Goal: Task Accomplishment & Management: Manage account settings

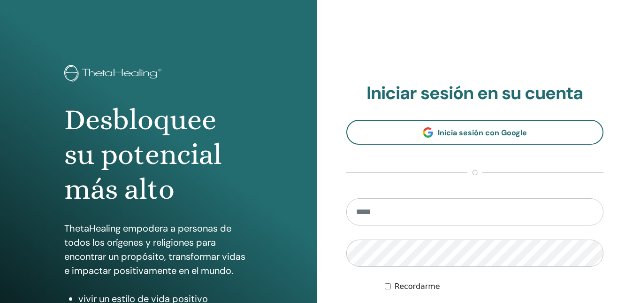
scroll to position [94, 0]
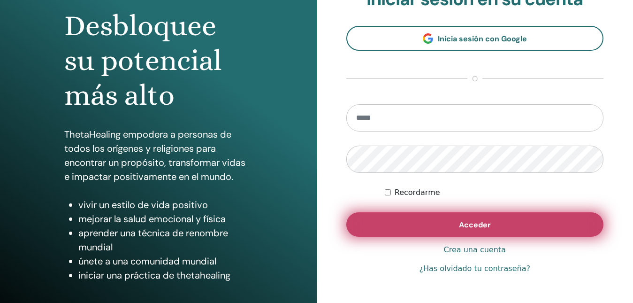
type input "**********"
click at [471, 224] on span "Acceder" at bounding box center [475, 225] width 32 height 10
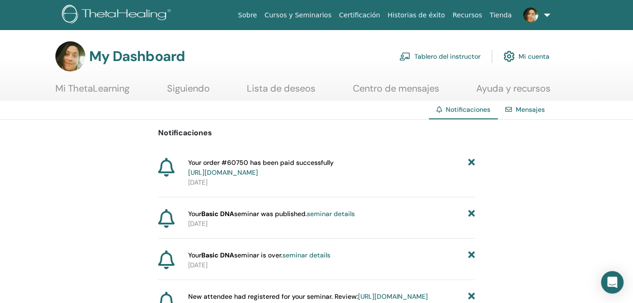
click at [432, 56] on link "Tablero del instructor" at bounding box center [440, 56] width 81 height 21
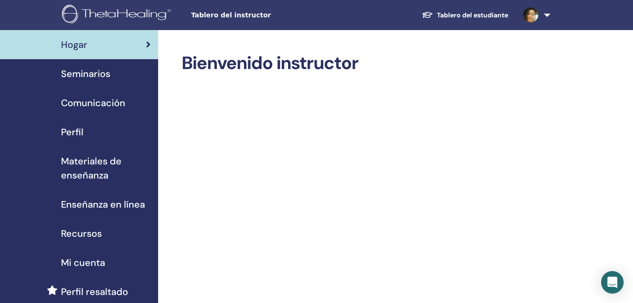
click at [100, 83] on link "Seminarios" at bounding box center [79, 73] width 158 height 29
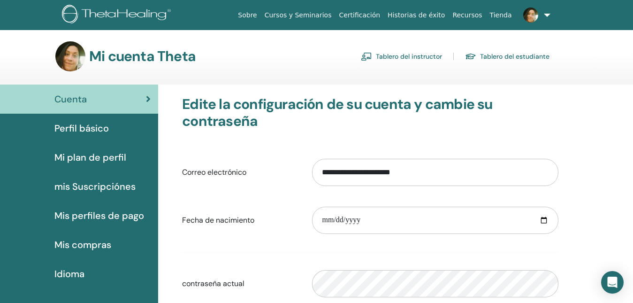
click at [425, 63] on link "Tablero del instructor" at bounding box center [401, 56] width 81 height 15
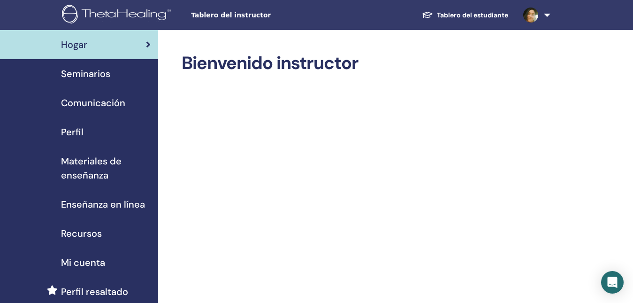
click at [94, 167] on span "Materiales de enseñanza" at bounding box center [106, 168] width 90 height 28
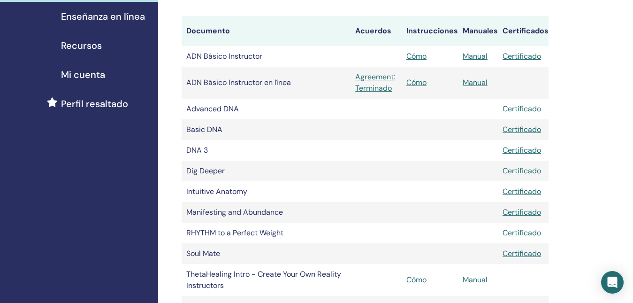
scroll to position [94, 0]
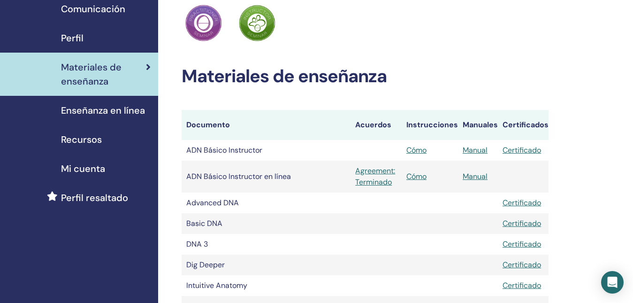
click at [79, 114] on span "Enseñanza en línea" at bounding box center [103, 110] width 84 height 14
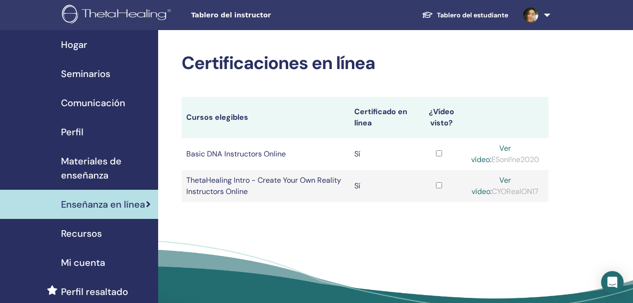
click at [509, 147] on link "Ver vídeo:" at bounding box center [491, 153] width 40 height 21
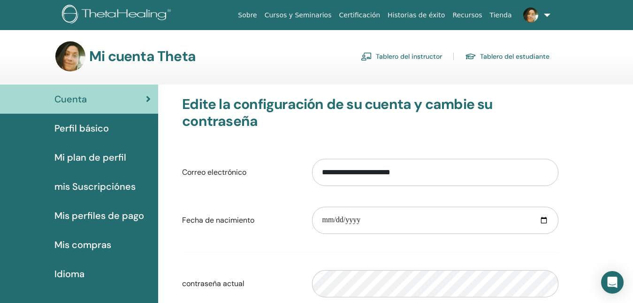
click at [422, 55] on link "Tablero del instructor" at bounding box center [401, 56] width 81 height 15
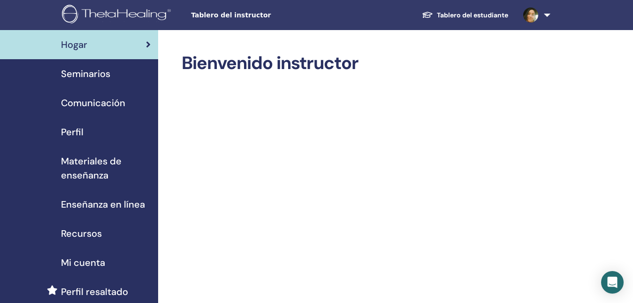
click at [100, 76] on span "Seminarios" at bounding box center [85, 74] width 49 height 14
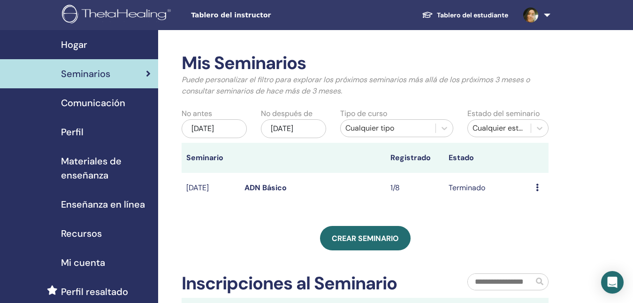
click at [89, 104] on span "Comunicación" at bounding box center [93, 103] width 64 height 14
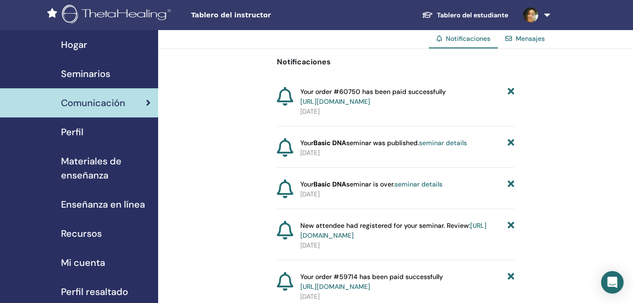
click at [370, 105] on link "[URL][DOMAIN_NAME]" at bounding box center [336, 101] width 70 height 8
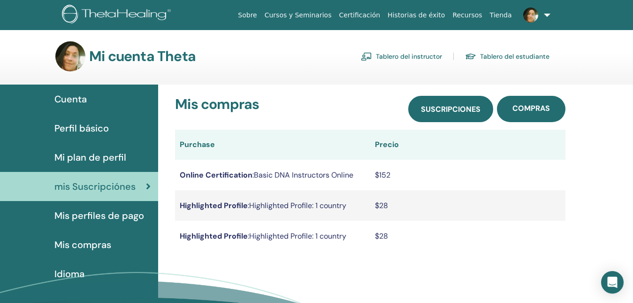
click at [437, 115] on link "Suscripciones" at bounding box center [451, 109] width 85 height 26
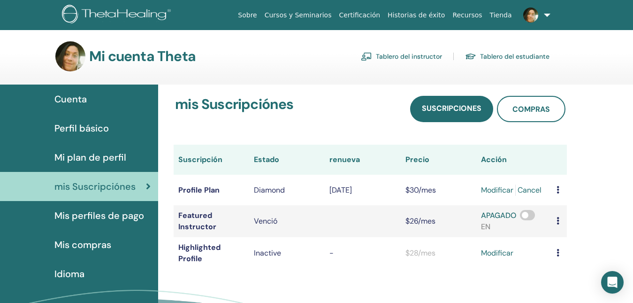
click at [113, 154] on span "Mi plan de perfil" at bounding box center [90, 157] width 72 height 14
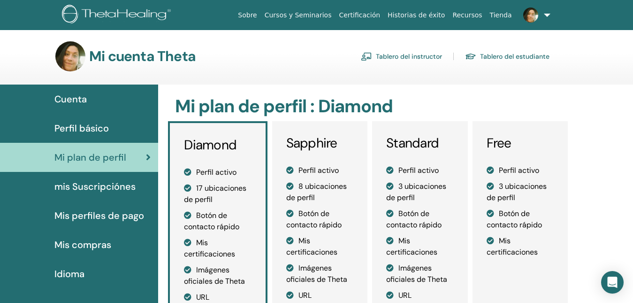
click at [97, 124] on span "Perfil básico" at bounding box center [81, 128] width 54 height 14
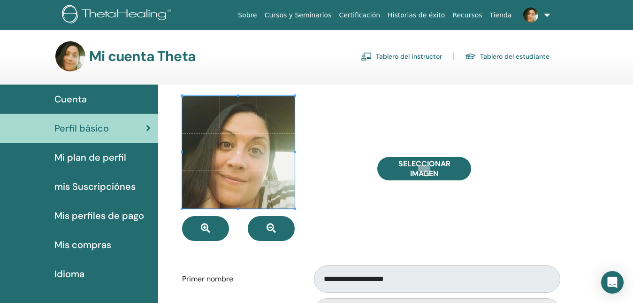
click at [110, 212] on span "Mis perfiles de pago" at bounding box center [99, 215] width 90 height 14
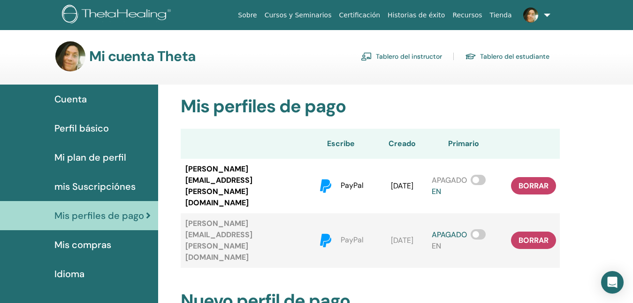
click at [67, 239] on span "Mis compras" at bounding box center [82, 245] width 57 height 14
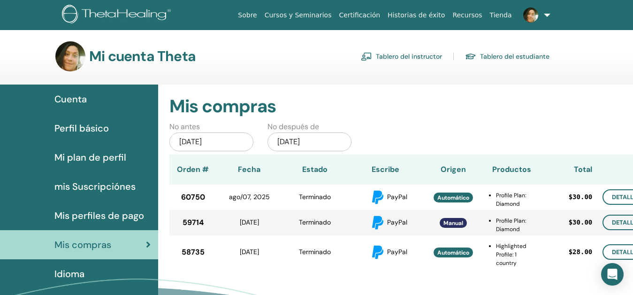
click at [108, 209] on span "Mis perfiles de pago" at bounding box center [99, 215] width 90 height 14
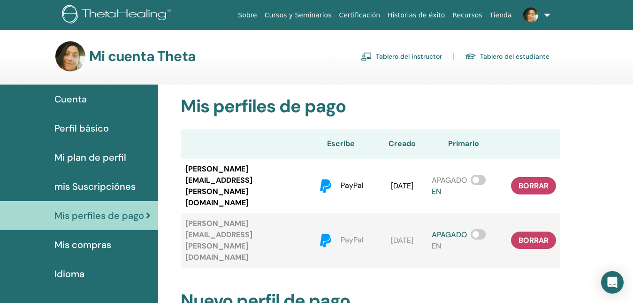
click at [88, 186] on span "mis Suscripciónes" at bounding box center [94, 186] width 81 height 14
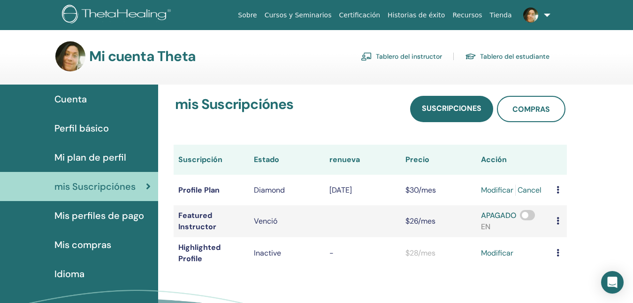
click at [81, 163] on span "Mi plan de perfil" at bounding box center [90, 157] width 72 height 14
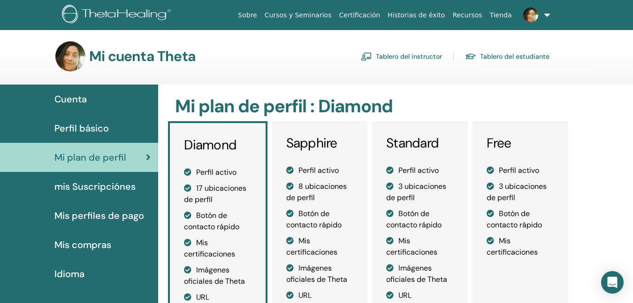
click at [83, 125] on span "Perfil básico" at bounding box center [81, 128] width 54 height 14
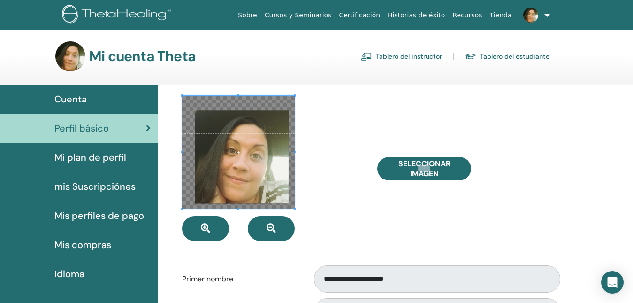
click at [198, 116] on span at bounding box center [238, 152] width 113 height 113
click at [354, 182] on div at bounding box center [272, 168] width 195 height 145
click at [292, 177] on span at bounding box center [238, 152] width 113 height 113
click at [293, 177] on span at bounding box center [238, 152] width 113 height 113
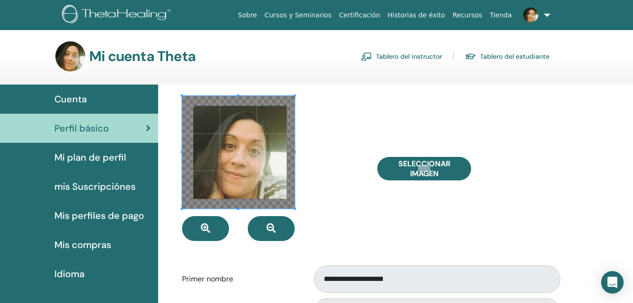
click at [278, 172] on span at bounding box center [238, 152] width 113 height 113
click at [327, 209] on div at bounding box center [272, 168] width 195 height 145
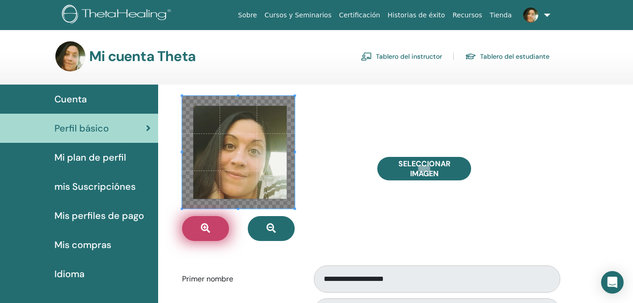
click at [219, 239] on button "button" at bounding box center [205, 228] width 47 height 25
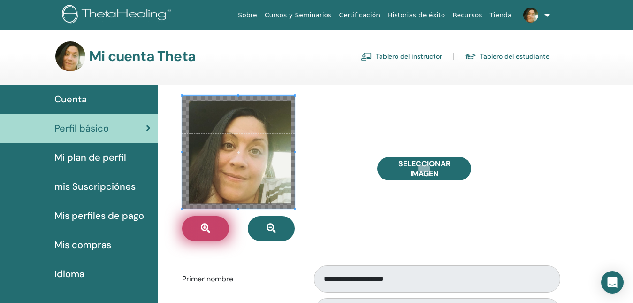
click at [216, 237] on button "button" at bounding box center [205, 228] width 47 height 25
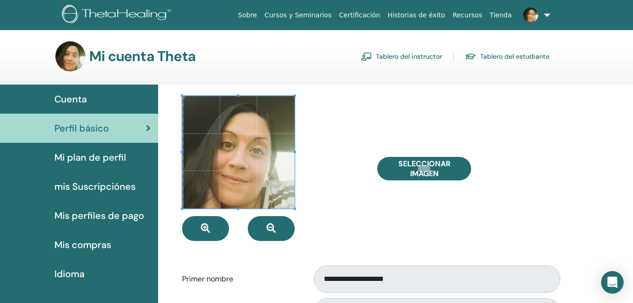
click at [88, 104] on div "Cuenta" at bounding box center [79, 99] width 143 height 14
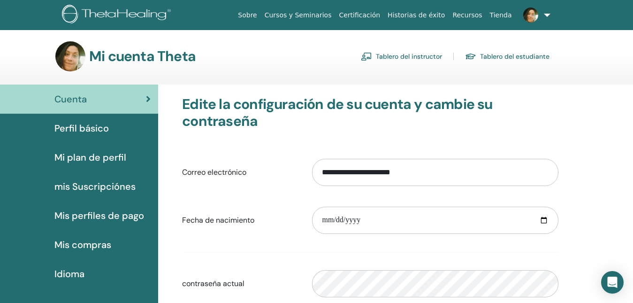
click at [377, 6] on ul "Sobre Cursos y Seminarios Certificación Historias de éxito Recursos [GEOGRAPHIC…" at bounding box center [394, 15] width 377 height 30
click at [374, 11] on link "Certificación" at bounding box center [359, 15] width 49 height 17
